Goal: Navigation & Orientation: Find specific page/section

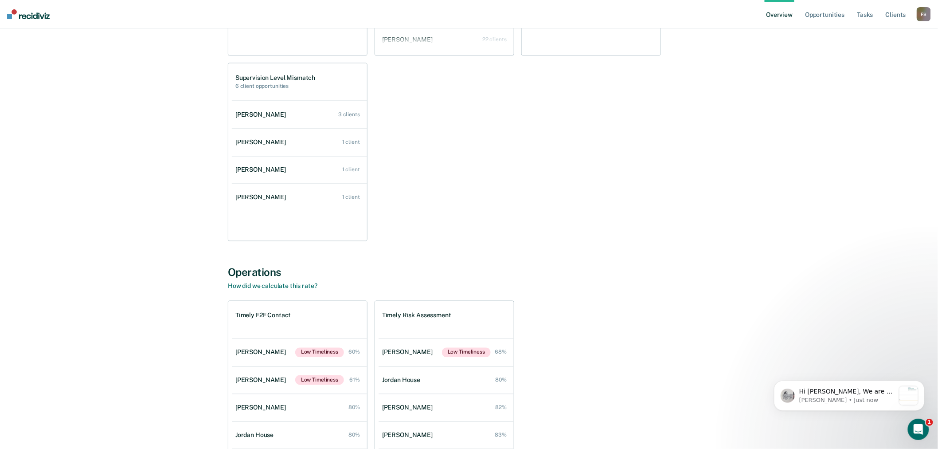
scroll to position [640, 0]
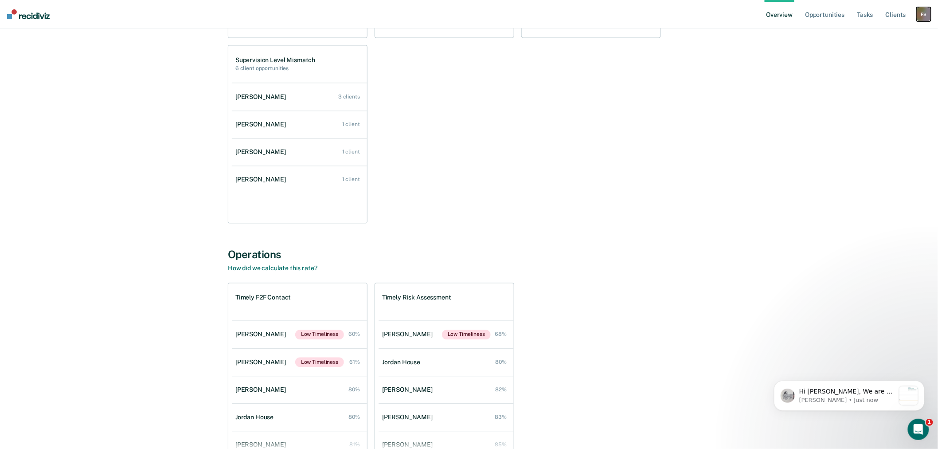
click at [920, 18] on div "F S" at bounding box center [924, 14] width 14 height 14
click at [877, 58] on link "Go to Operations" at bounding box center [887, 58] width 71 height 8
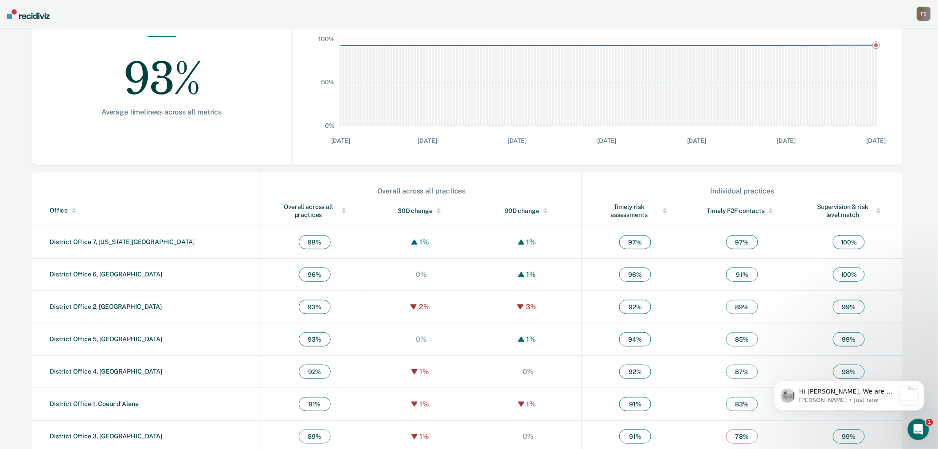
scroll to position [169, 0]
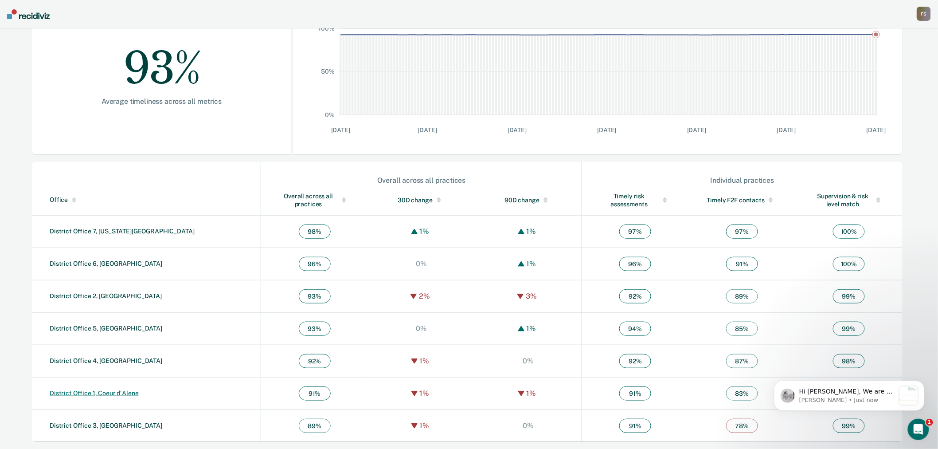
click at [109, 390] on link "District Office 1, Coeur d'Alene" at bounding box center [94, 392] width 89 height 7
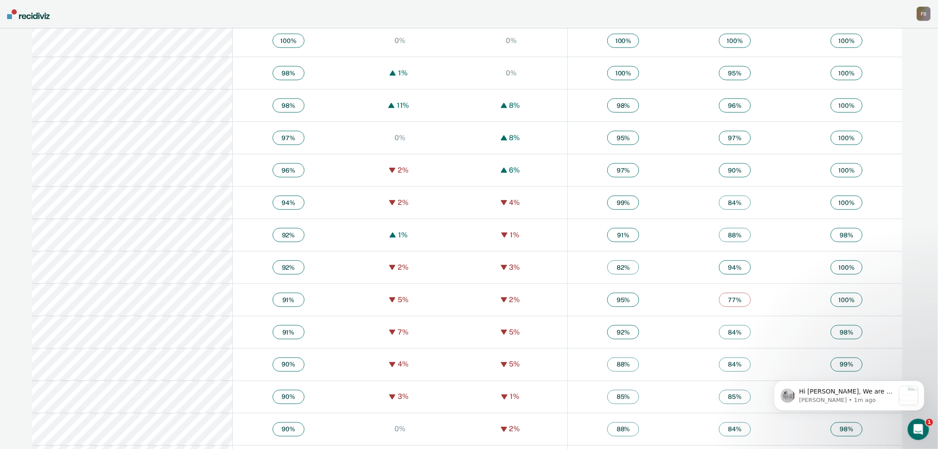
scroll to position [358, 0]
